Goal: Find contact information: Find contact information

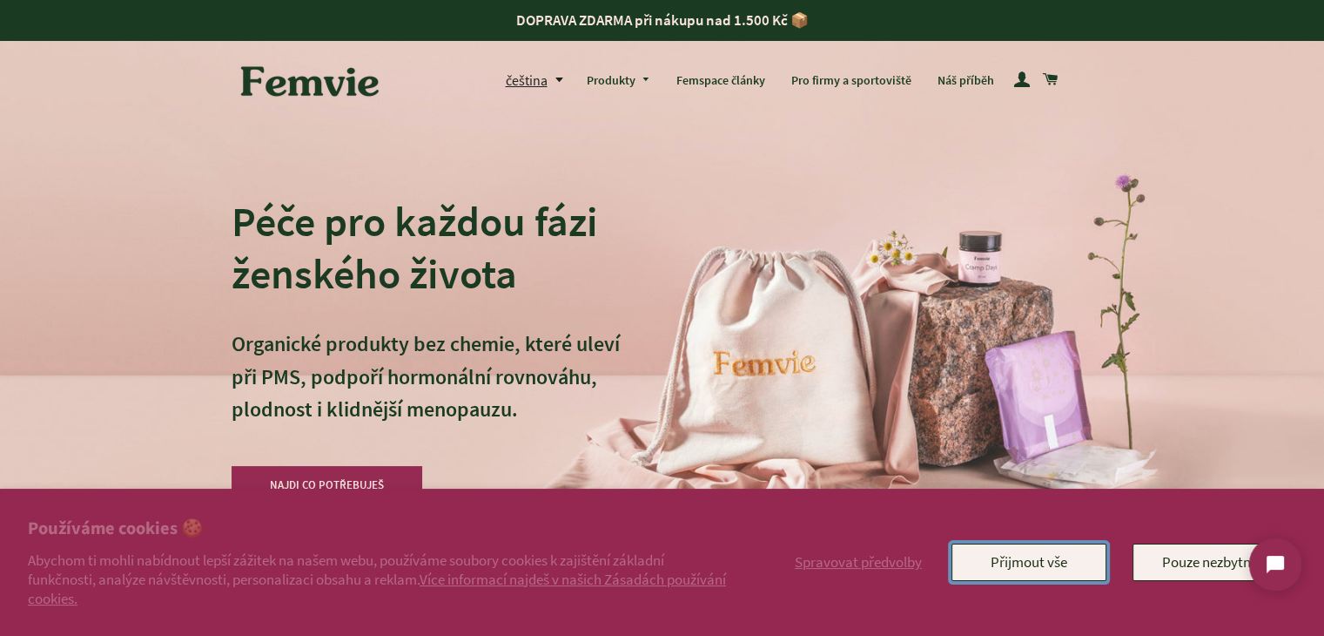
click at [1018, 572] on button "Přijmout vše" at bounding box center [1029, 561] width 155 height 37
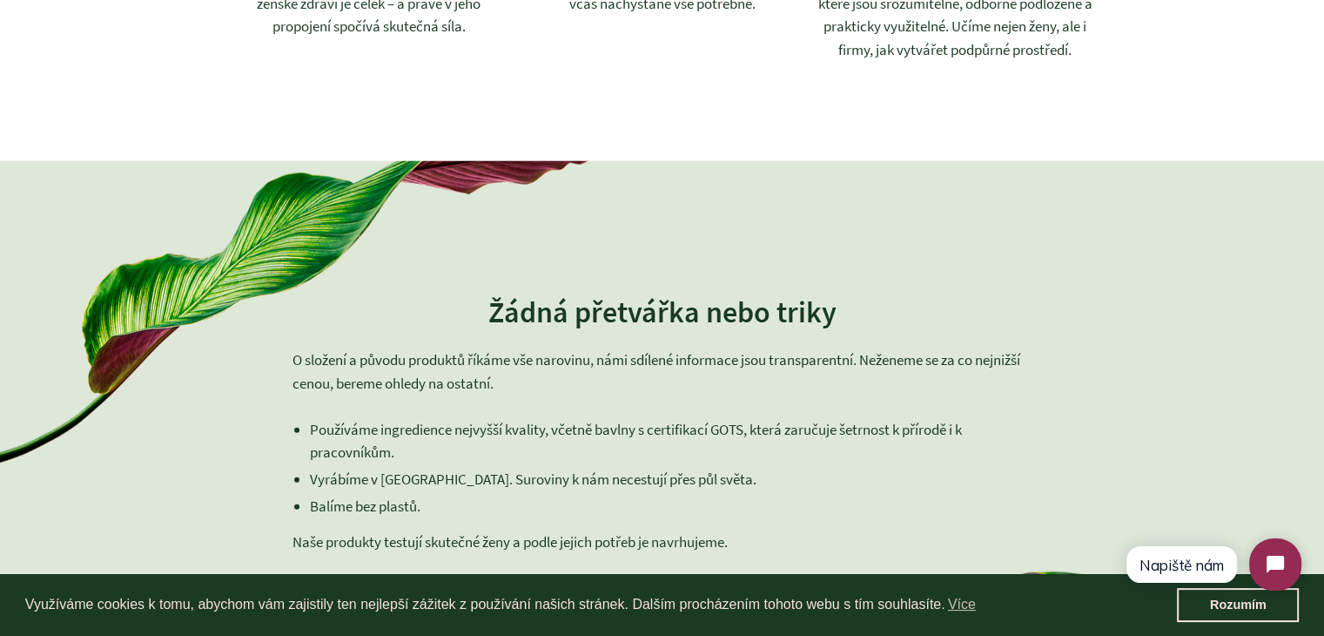
scroll to position [7720, 0]
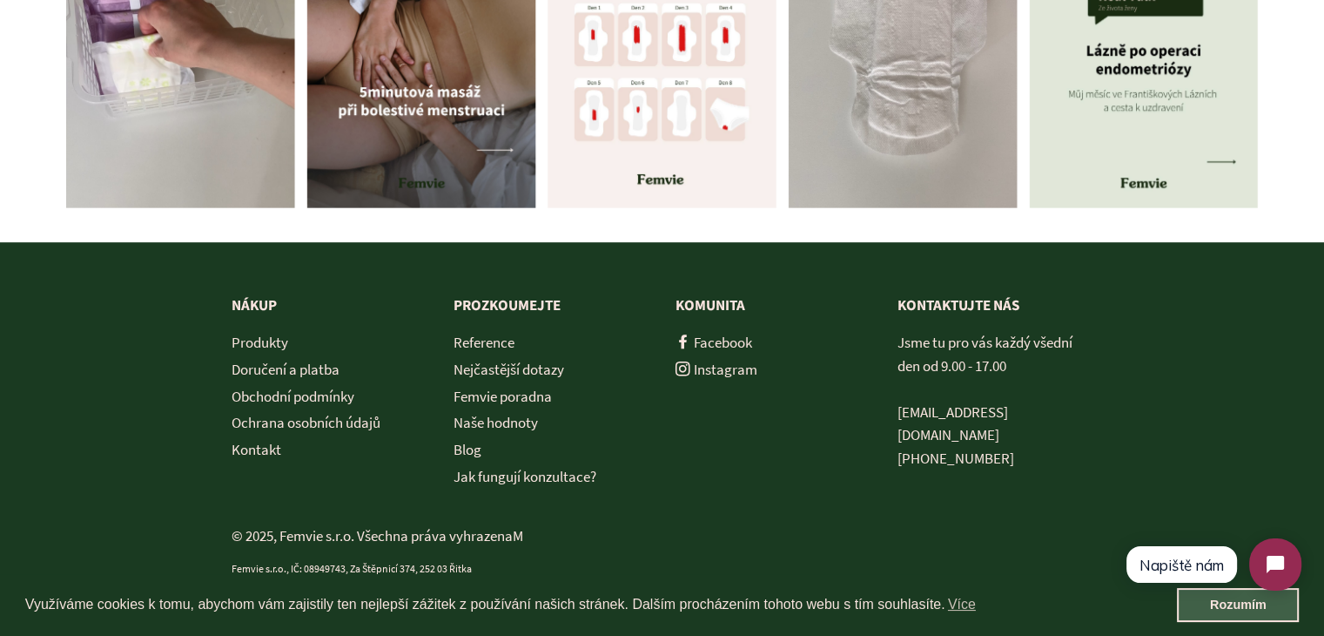
click at [1243, 614] on link "Rozumím" at bounding box center [1238, 605] width 122 height 35
click at [1241, 613] on link "Rozumím" at bounding box center [1238, 605] width 122 height 35
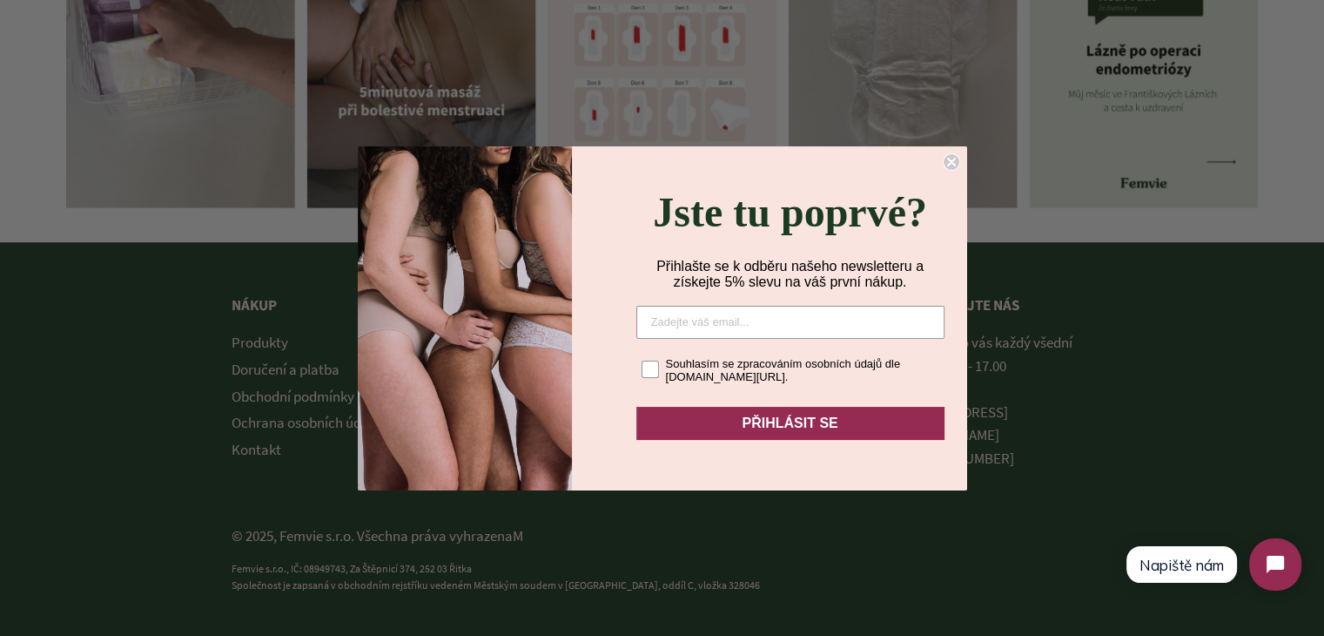
click at [951, 159] on circle "Close dialog" at bounding box center [951, 161] width 17 height 17
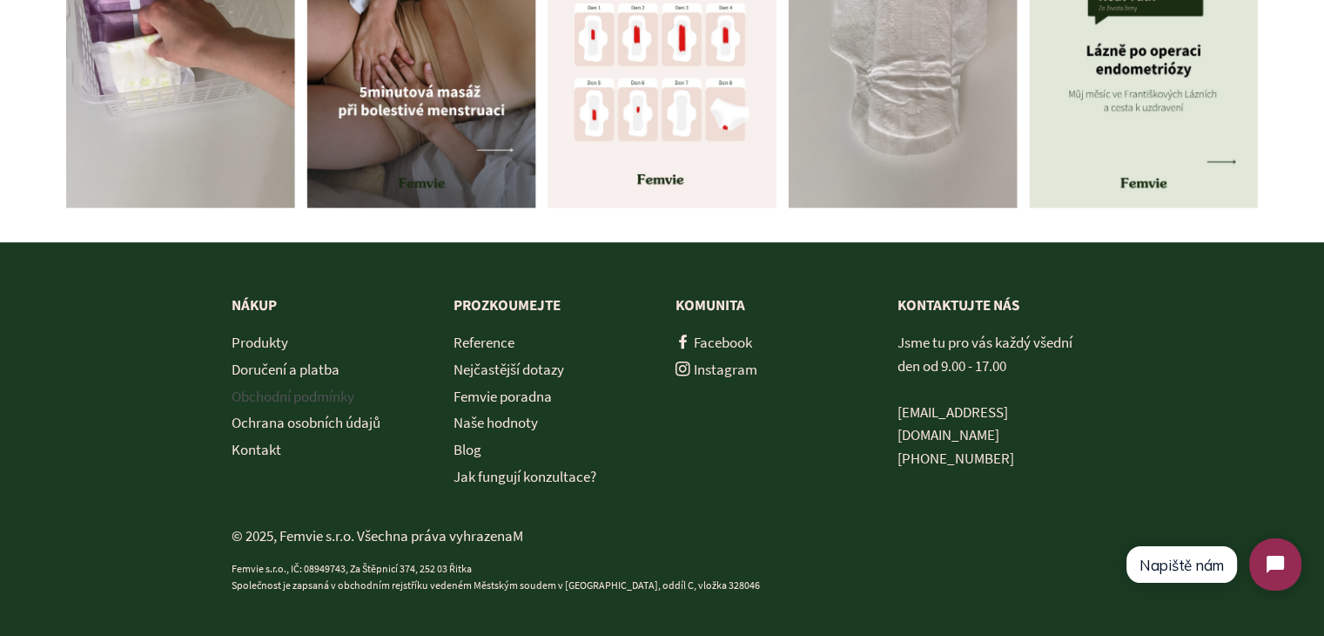
click at [334, 387] on link "Obchodní podmínky" at bounding box center [293, 396] width 123 height 19
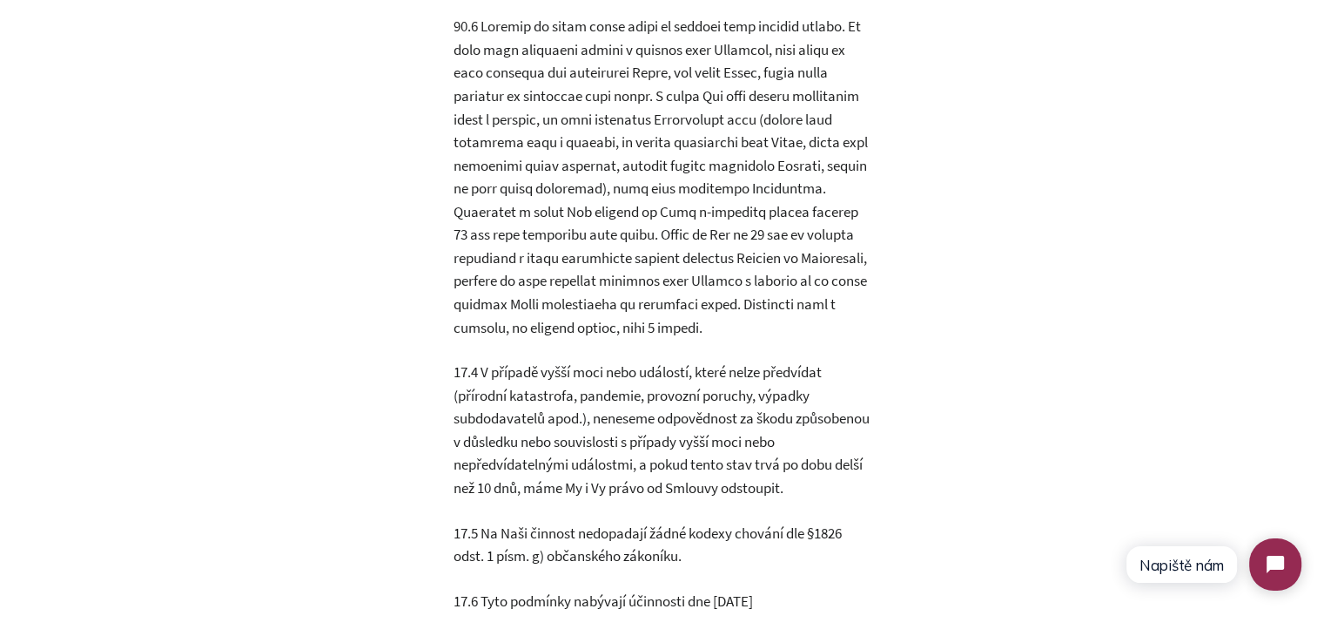
scroll to position [20894, 0]
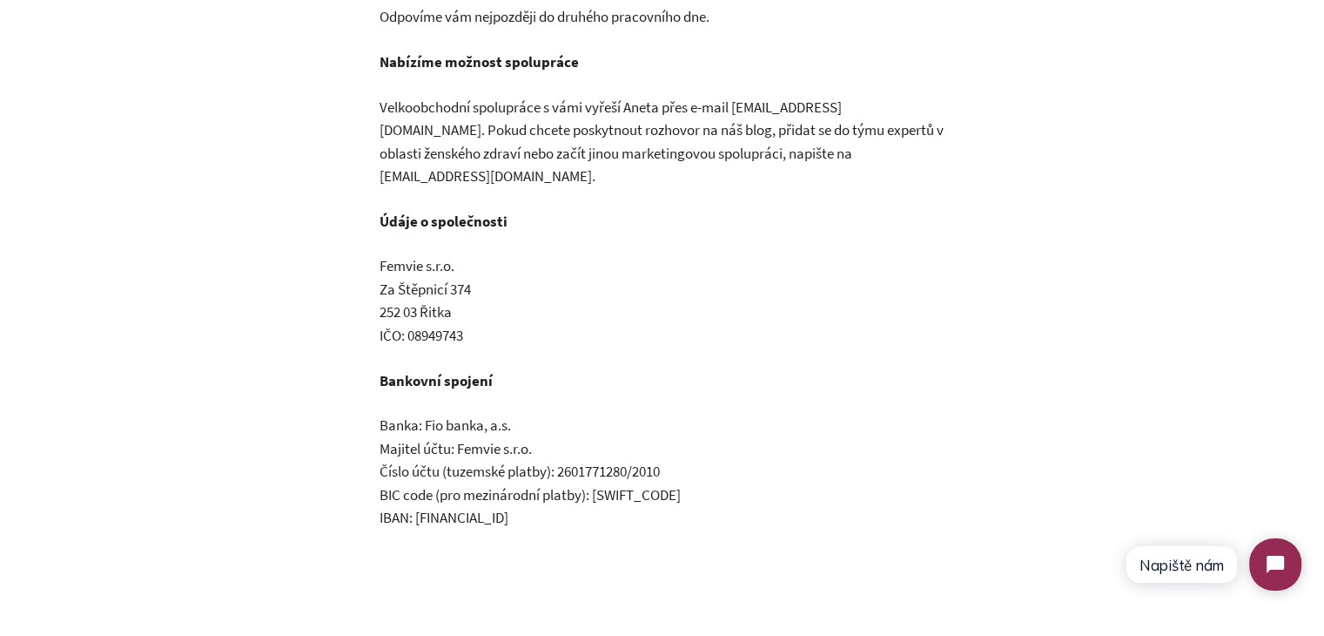
scroll to position [435, 0]
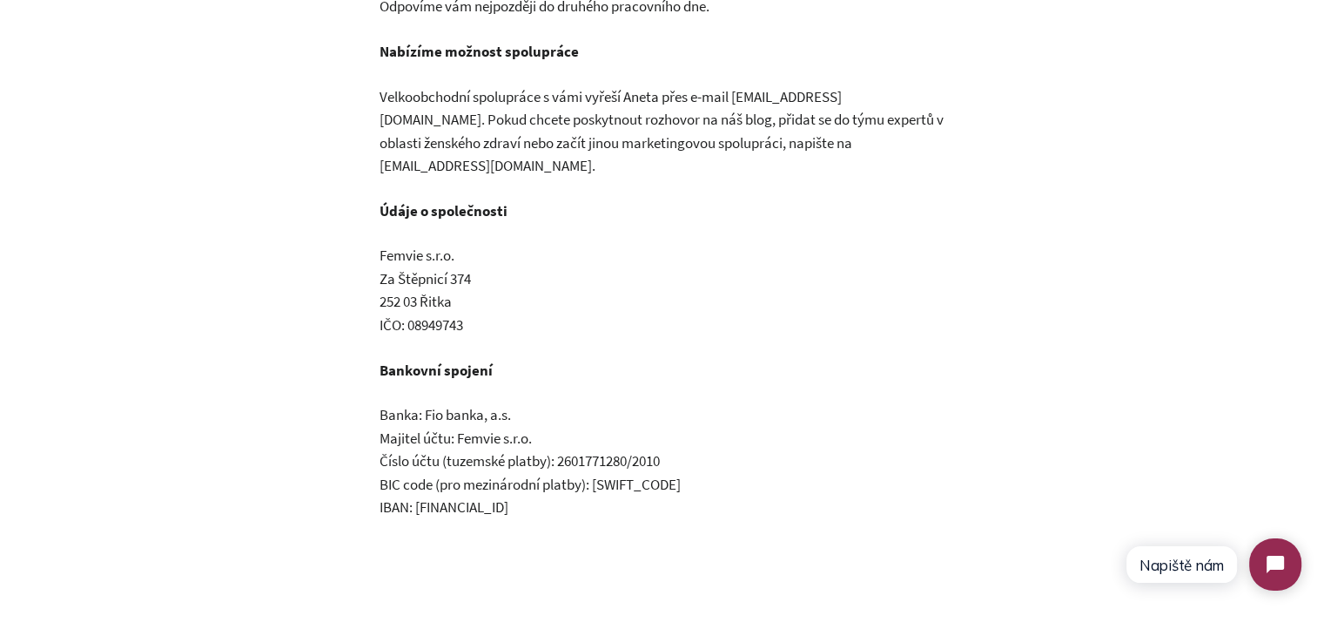
click at [407, 244] on p "Femvie s.r.o. Za Štěpnicí 374 252 03 [PERSON_NAME]: 08949743" at bounding box center [662, 290] width 566 height 92
copy p "Femvie s.r.o."
click at [448, 304] on p "Femvie s.r.o. Za Štěpnicí 374 252 03 [PERSON_NAME]: 08949743" at bounding box center [662, 290] width 566 height 92
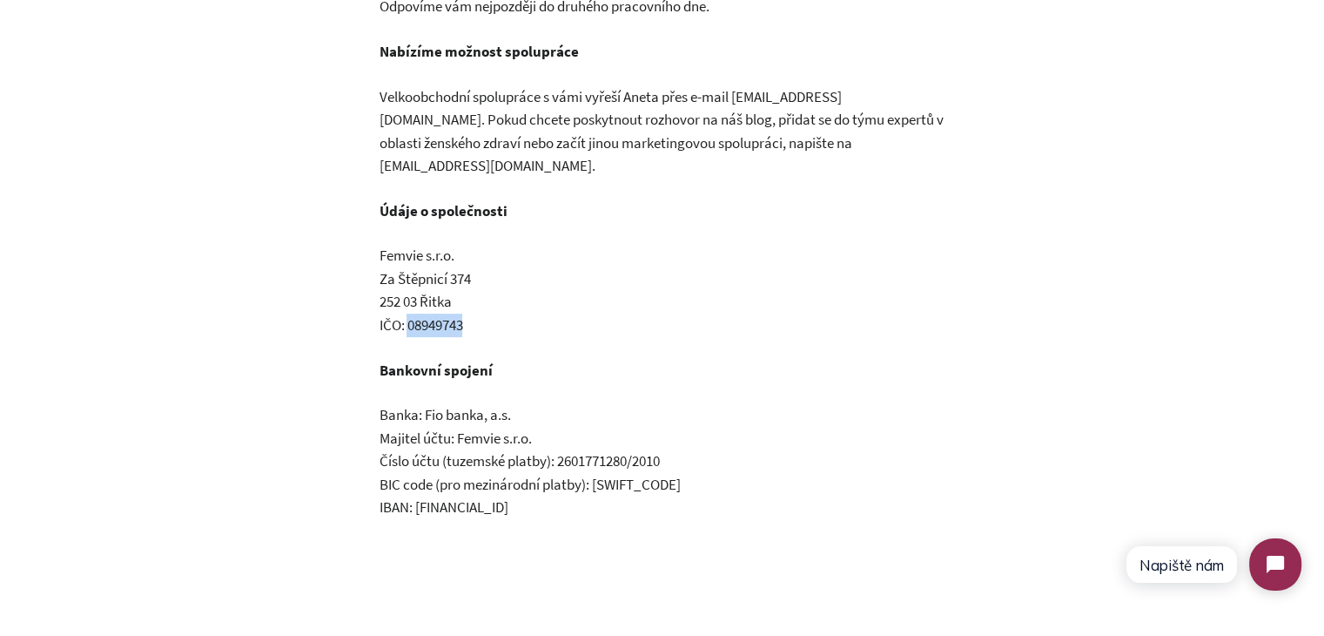
click at [448, 304] on p "Femvie s.r.o. Za Štěpnicí 374 252 03 [PERSON_NAME]: 08949743" at bounding box center [662, 290] width 566 height 92
copy p "08949743"
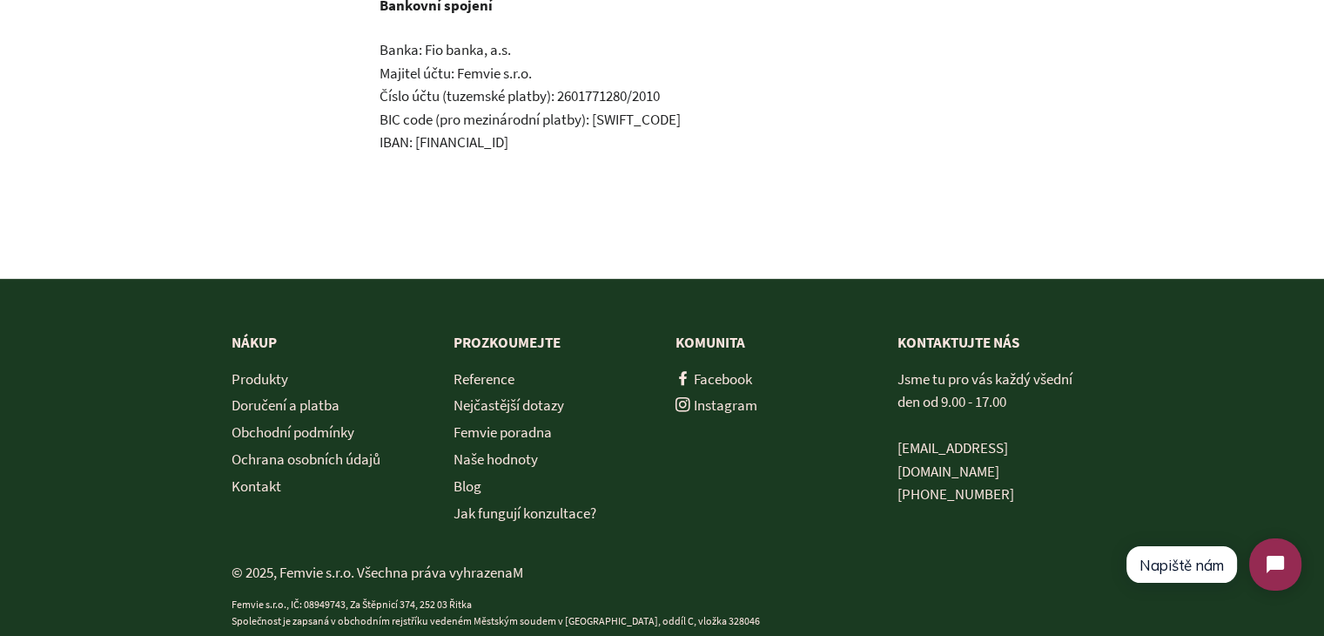
scroll to position [819, 0]
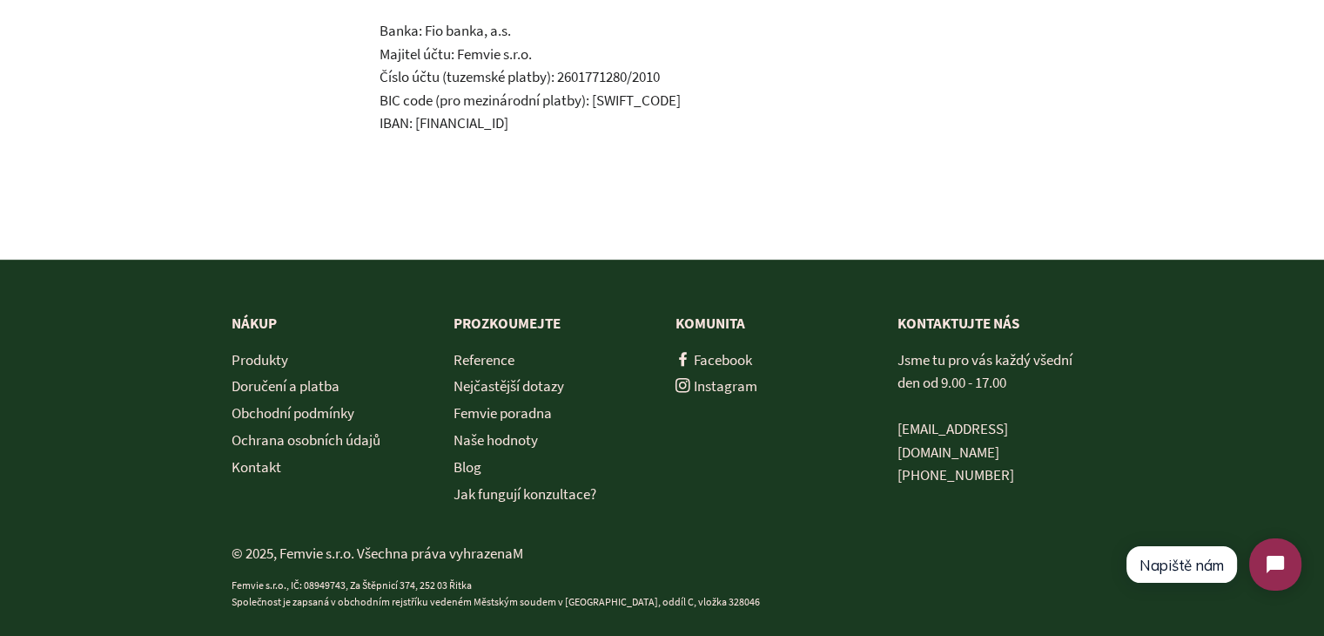
drag, startPoint x: 1035, startPoint y: 434, endPoint x: 899, endPoint y: 429, distance: 135.9
click at [886, 429] on div "KONTAKTUJTE NÁS Jsme tu pro vás každý všední den od 9.00 - 17.00 [EMAIL_ADDRESS…" at bounding box center [982, 406] width 222 height 188
copy p "[PHONE_NUMBER]"
